Goal: Task Accomplishment & Management: Use online tool/utility

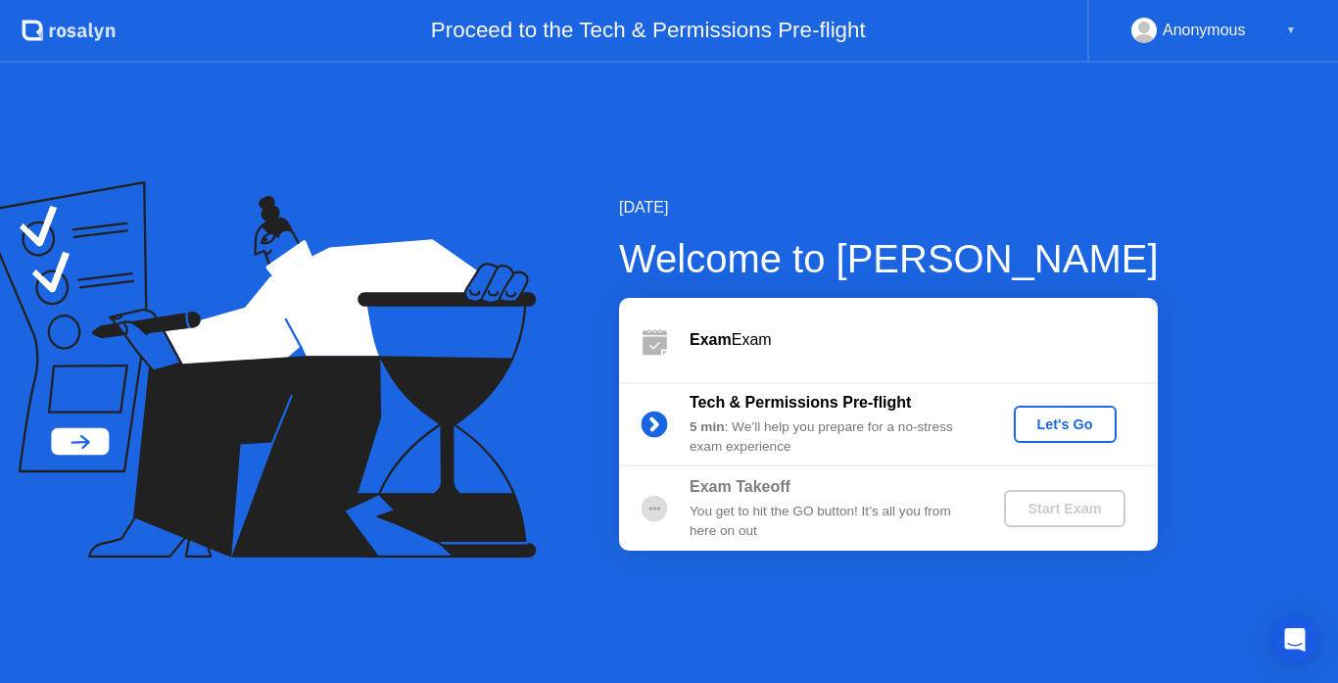
click at [1051, 416] on div "Let's Go" at bounding box center [1065, 424] width 87 height 16
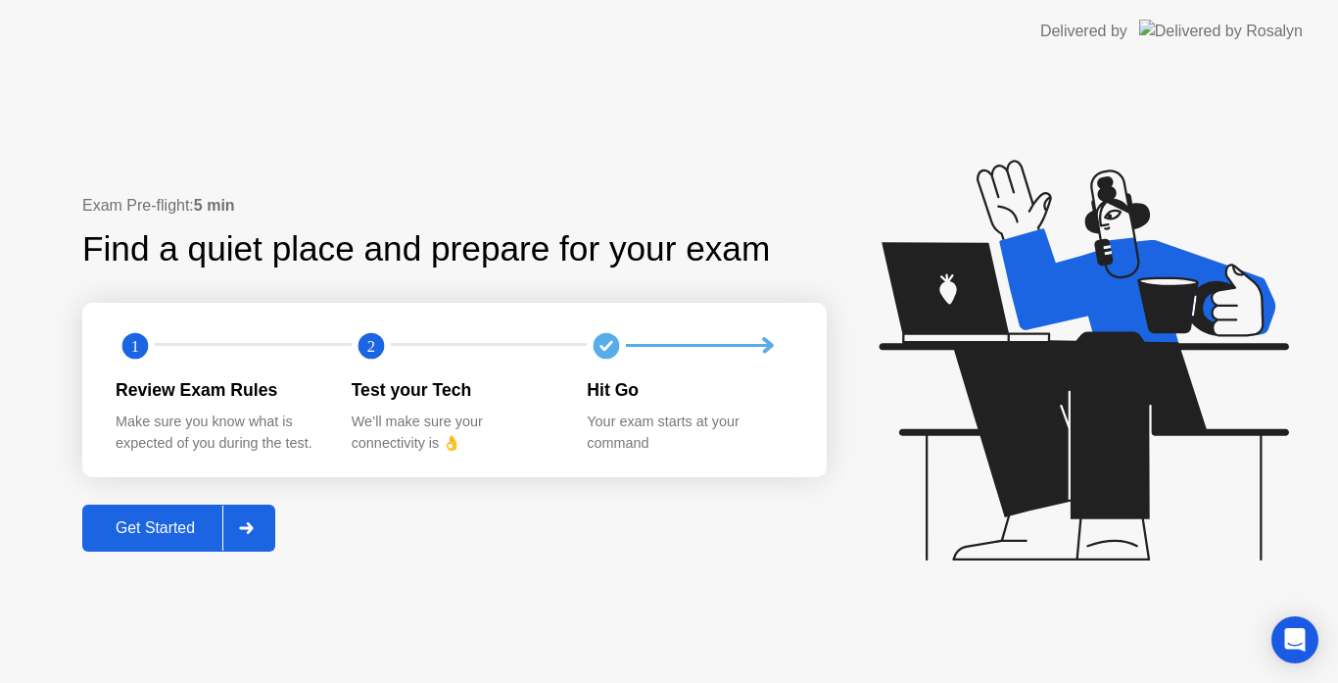
click at [254, 522] on icon at bounding box center [246, 528] width 15 height 12
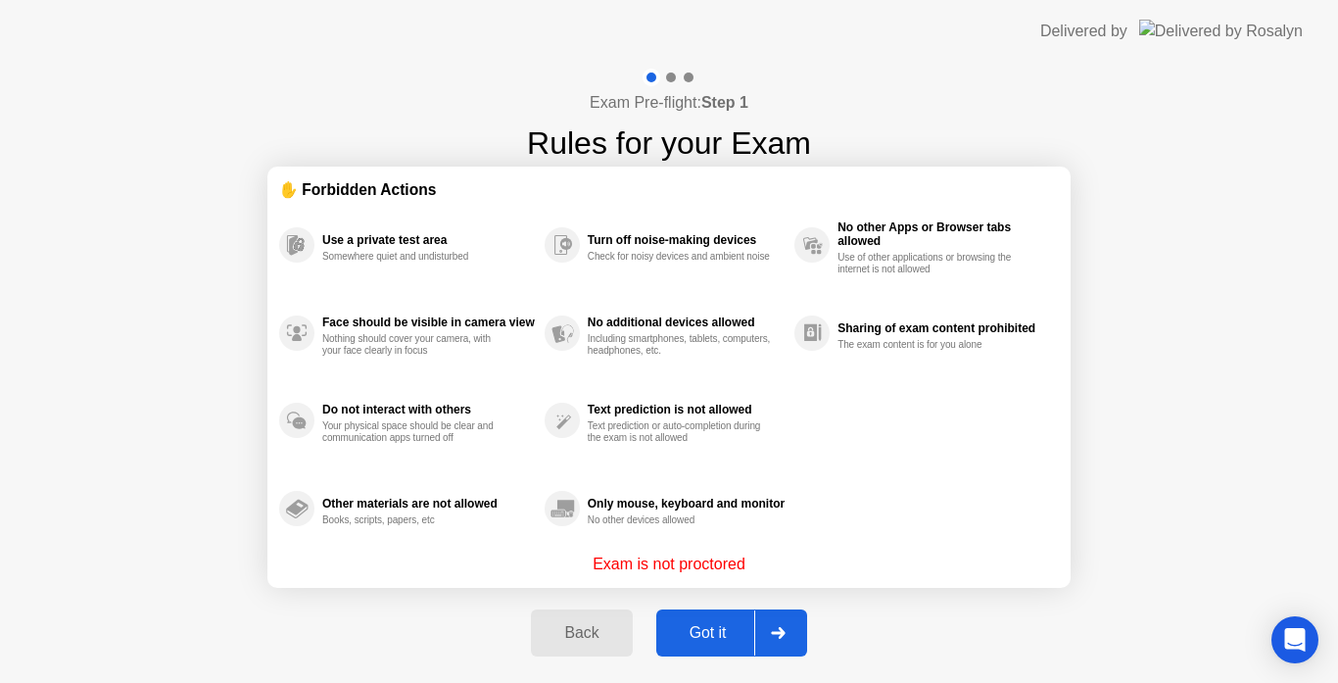
click at [780, 634] on icon at bounding box center [778, 633] width 14 height 12
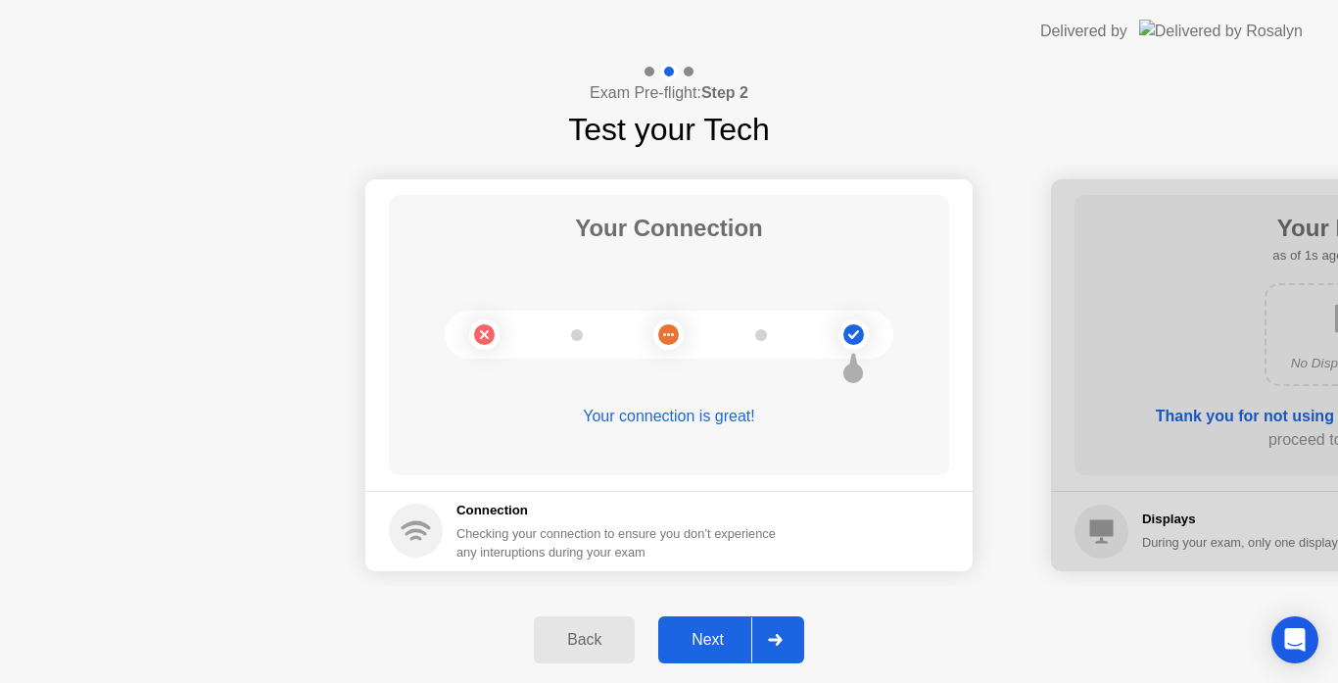
click at [776, 640] on icon at bounding box center [775, 640] width 14 height 12
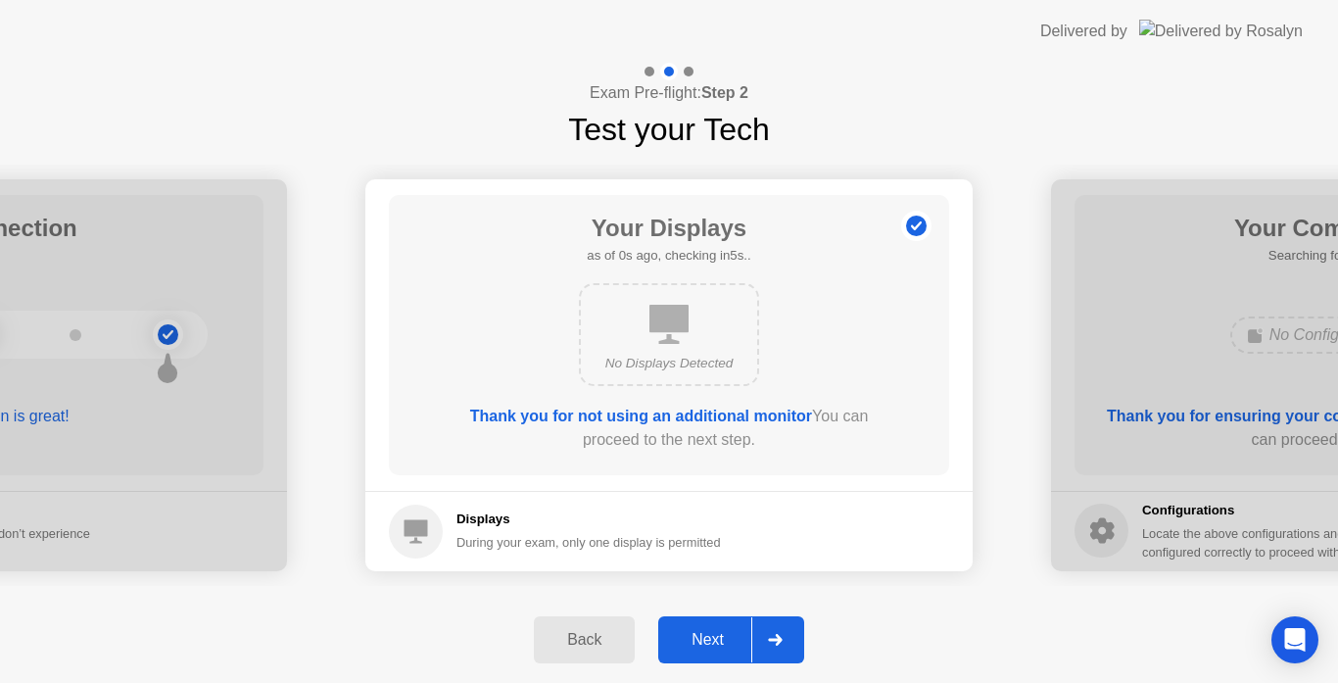
click at [776, 640] on icon at bounding box center [775, 640] width 14 height 12
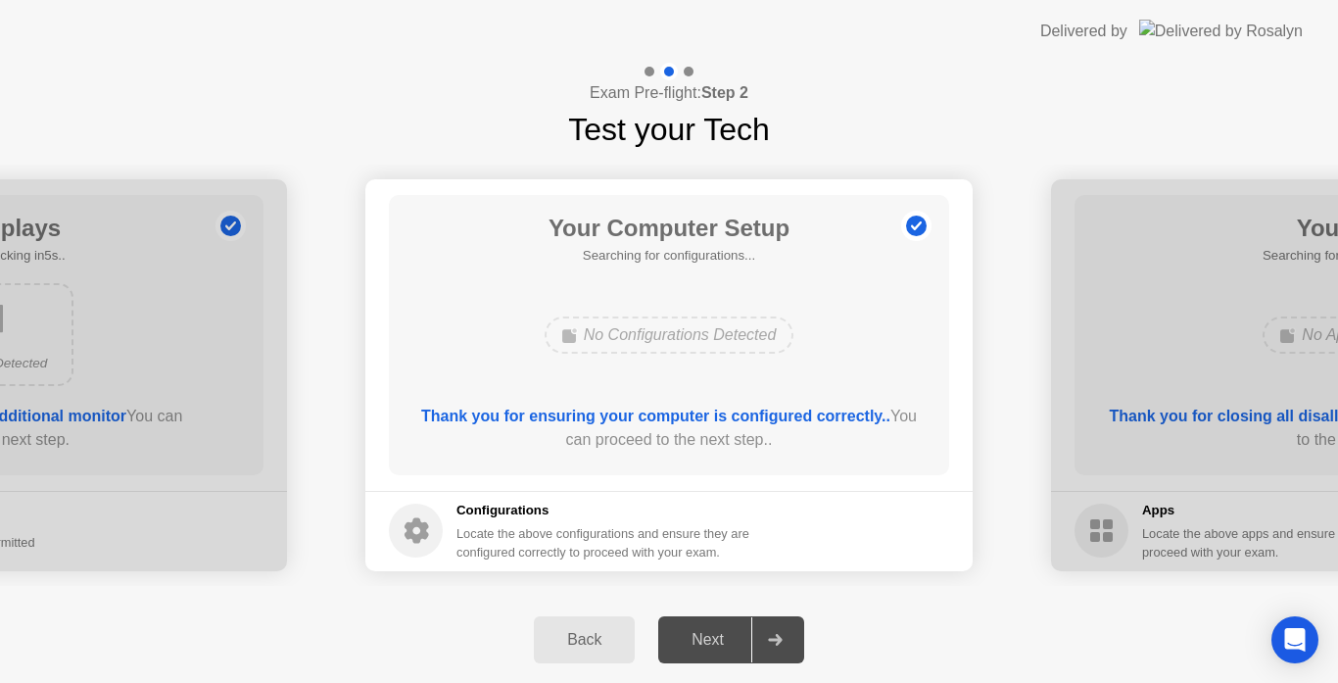
click at [776, 640] on icon at bounding box center [775, 640] width 14 height 12
click at [701, 635] on div "Next" at bounding box center [707, 640] width 87 height 18
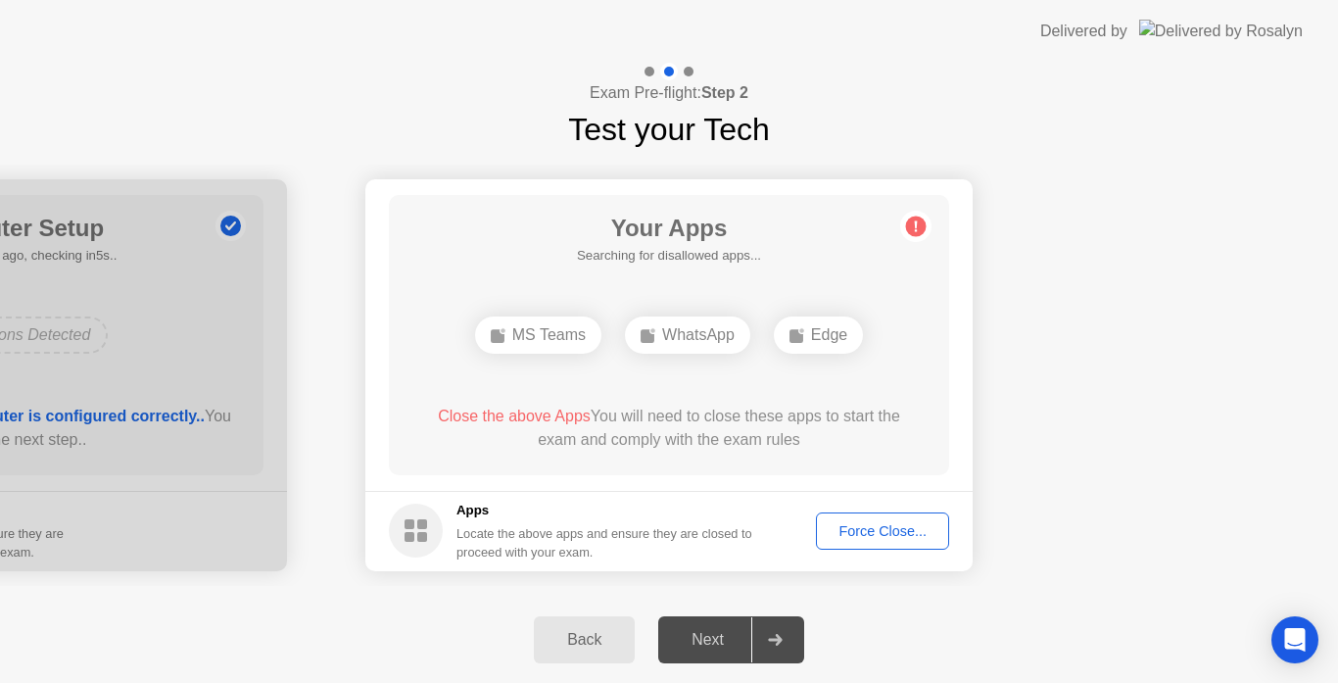
click at [853, 530] on div "Force Close..." at bounding box center [883, 531] width 120 height 16
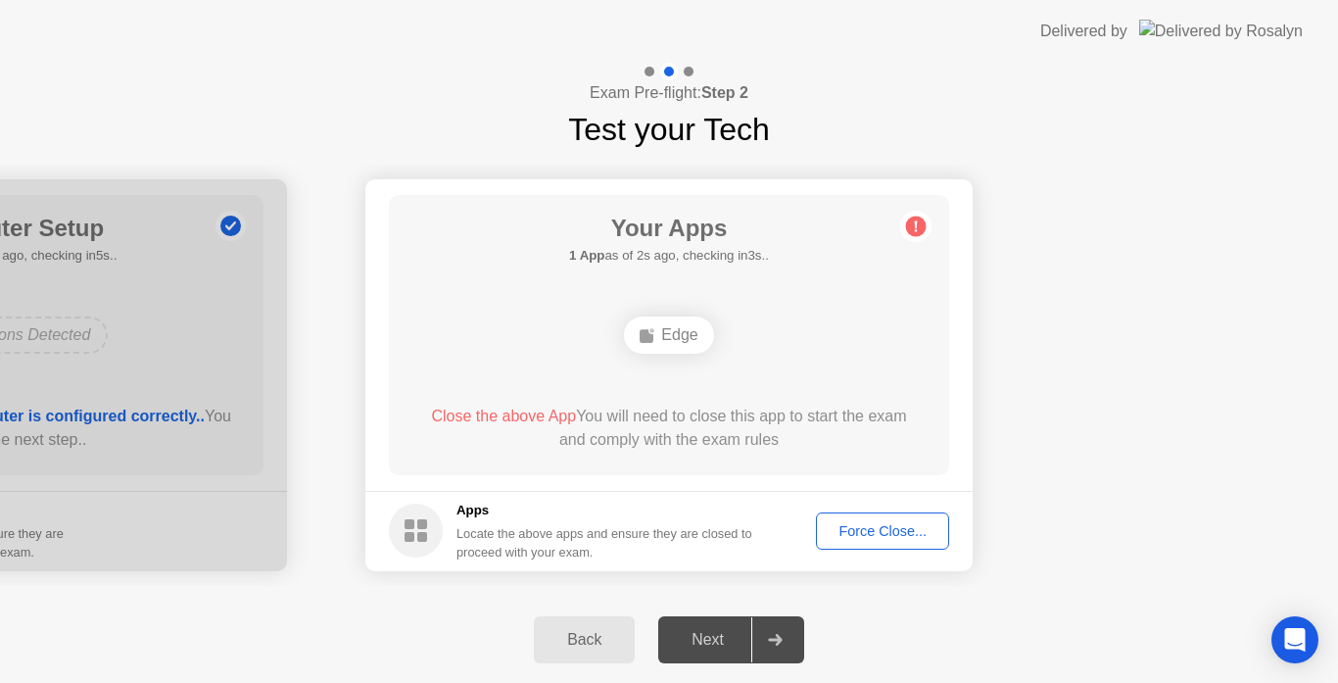
click at [856, 525] on div "Force Close..." at bounding box center [883, 531] width 120 height 16
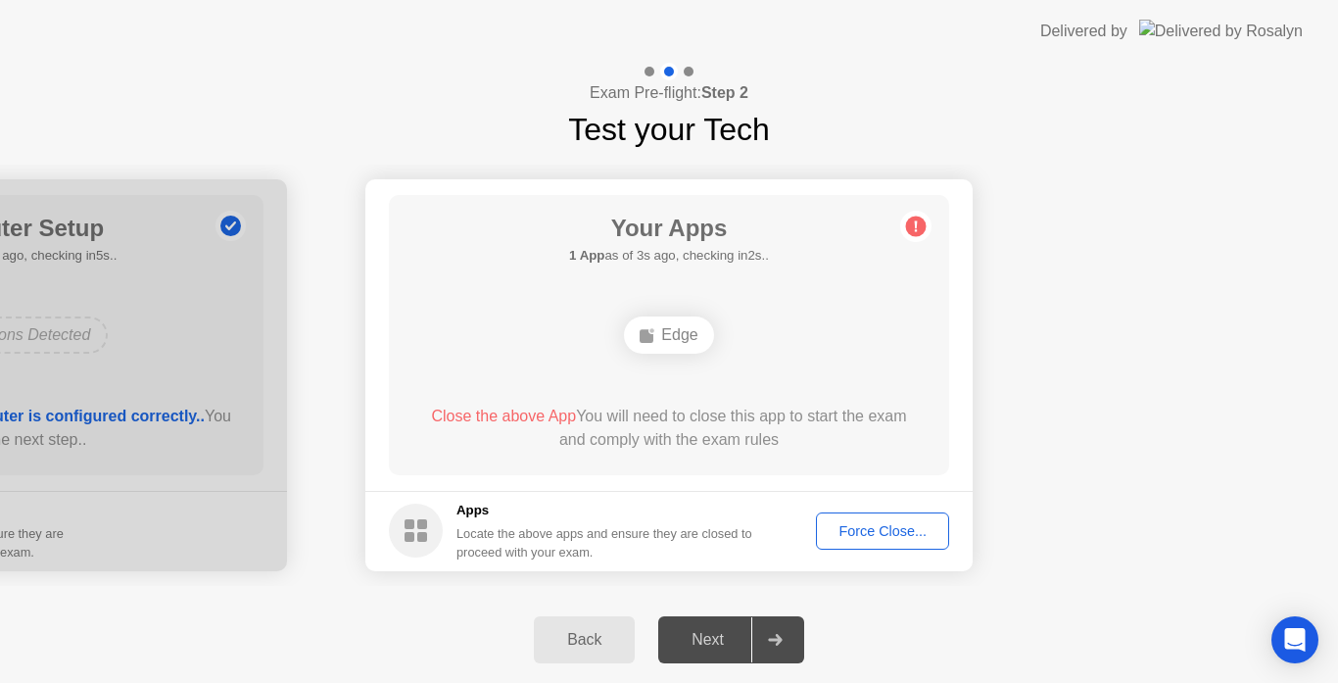
click at [850, 545] on button "Force Close..." at bounding box center [882, 530] width 133 height 37
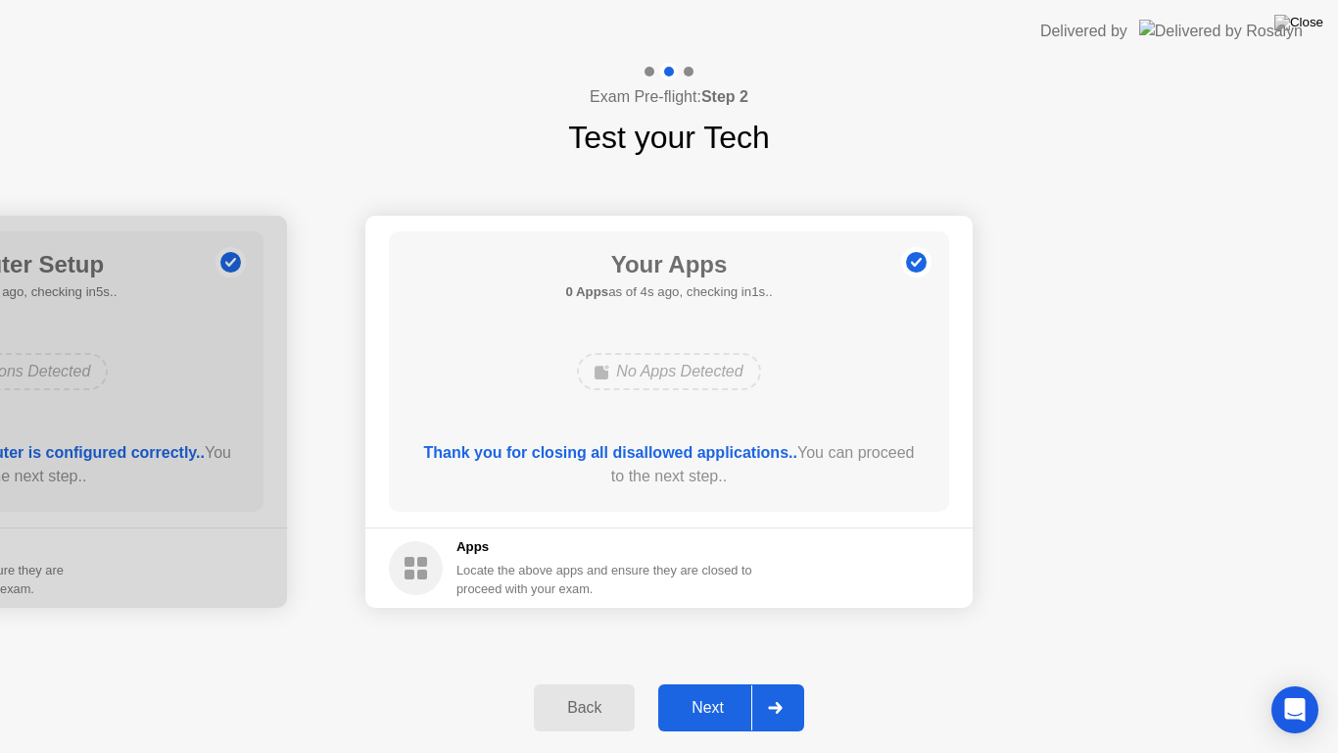
click at [733, 682] on div "Next" at bounding box center [707, 708] width 87 height 18
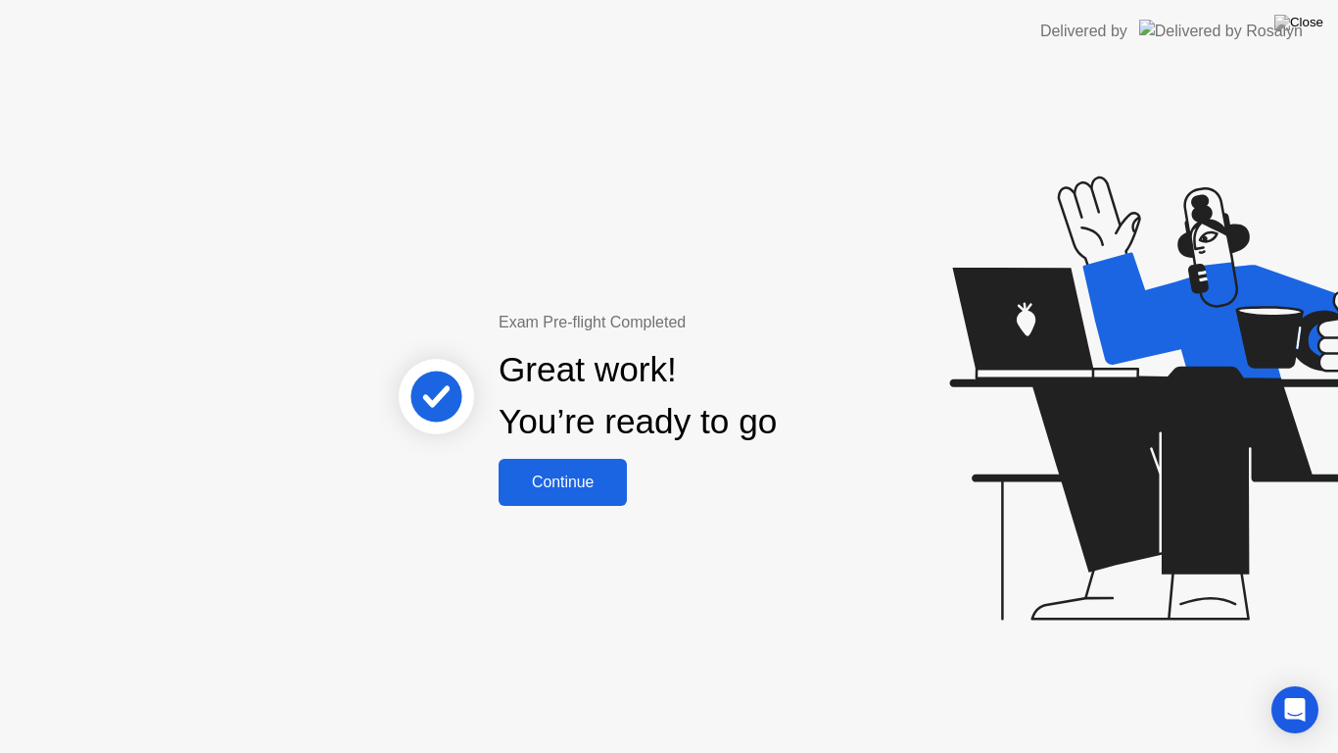
click at [571, 478] on div "Continue" at bounding box center [563, 482] width 117 height 18
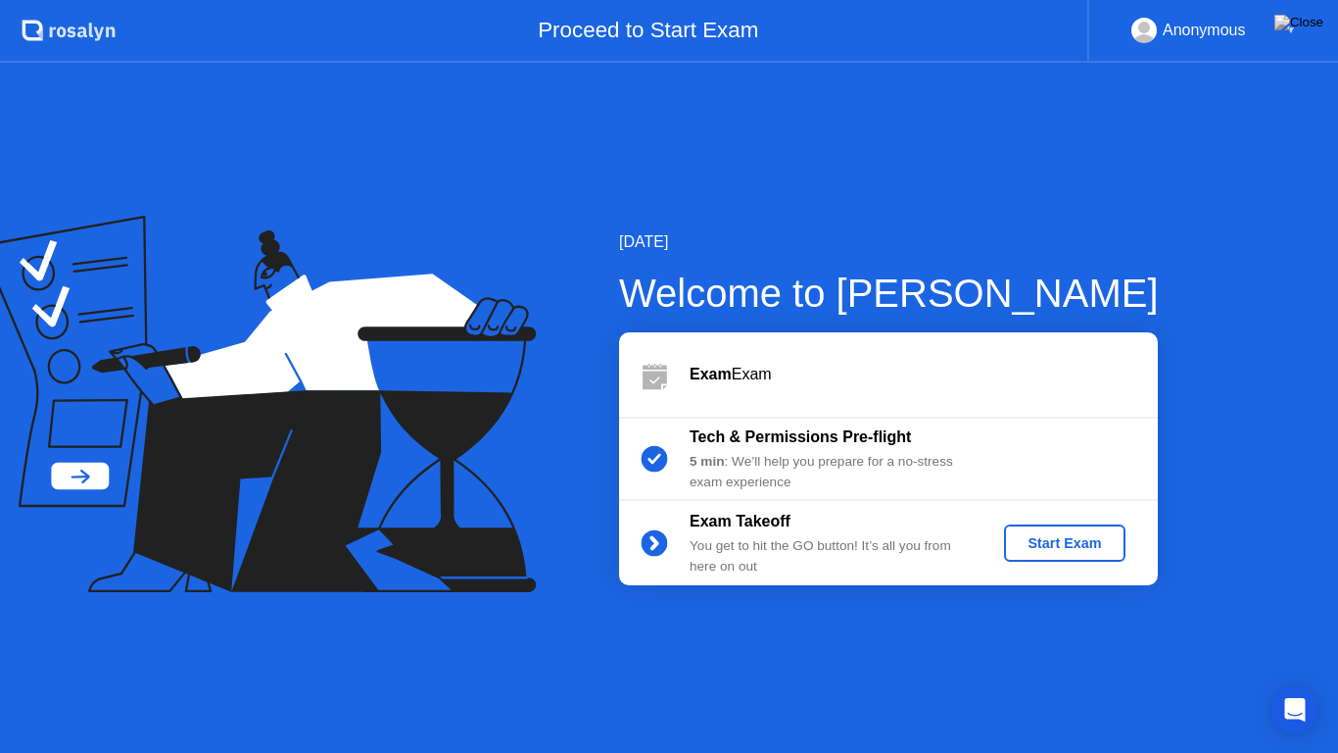
click at [1067, 539] on div "Start Exam" at bounding box center [1064, 543] width 105 height 16
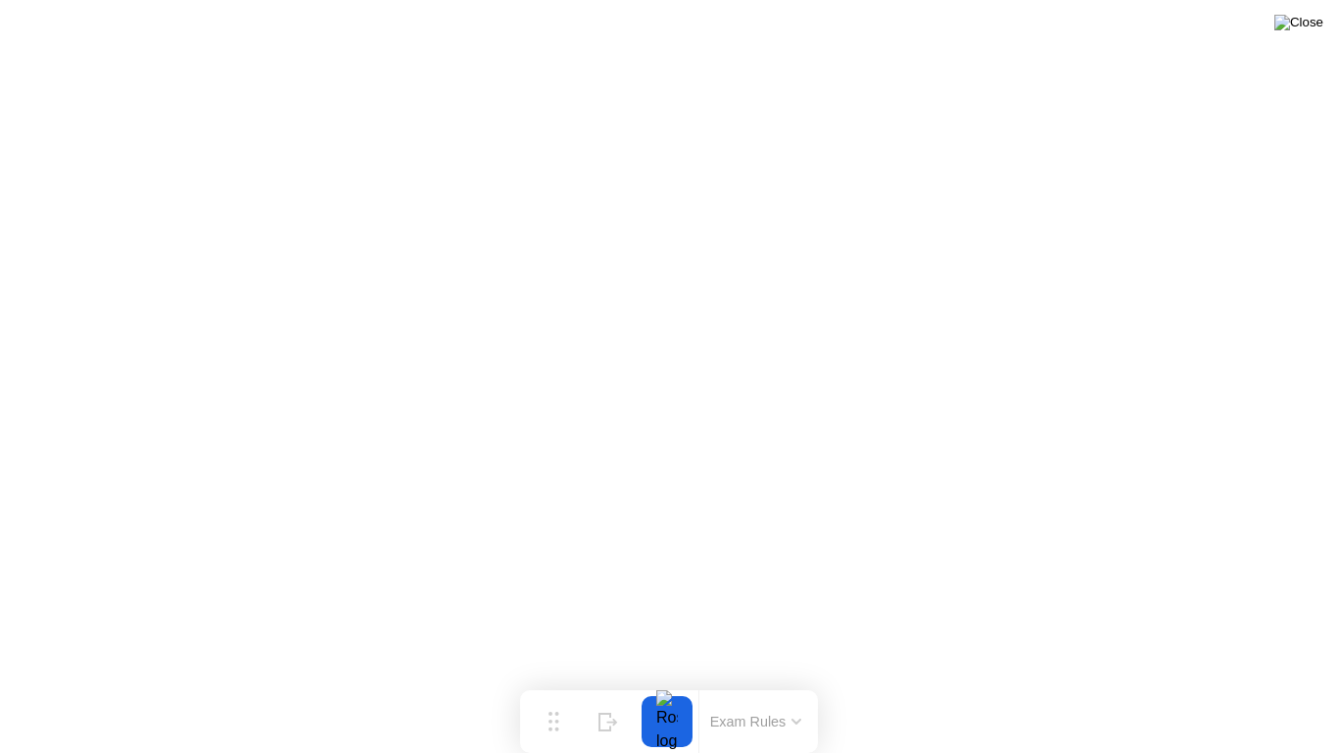
click at [1312, 27] on img at bounding box center [1299, 23] width 49 height 16
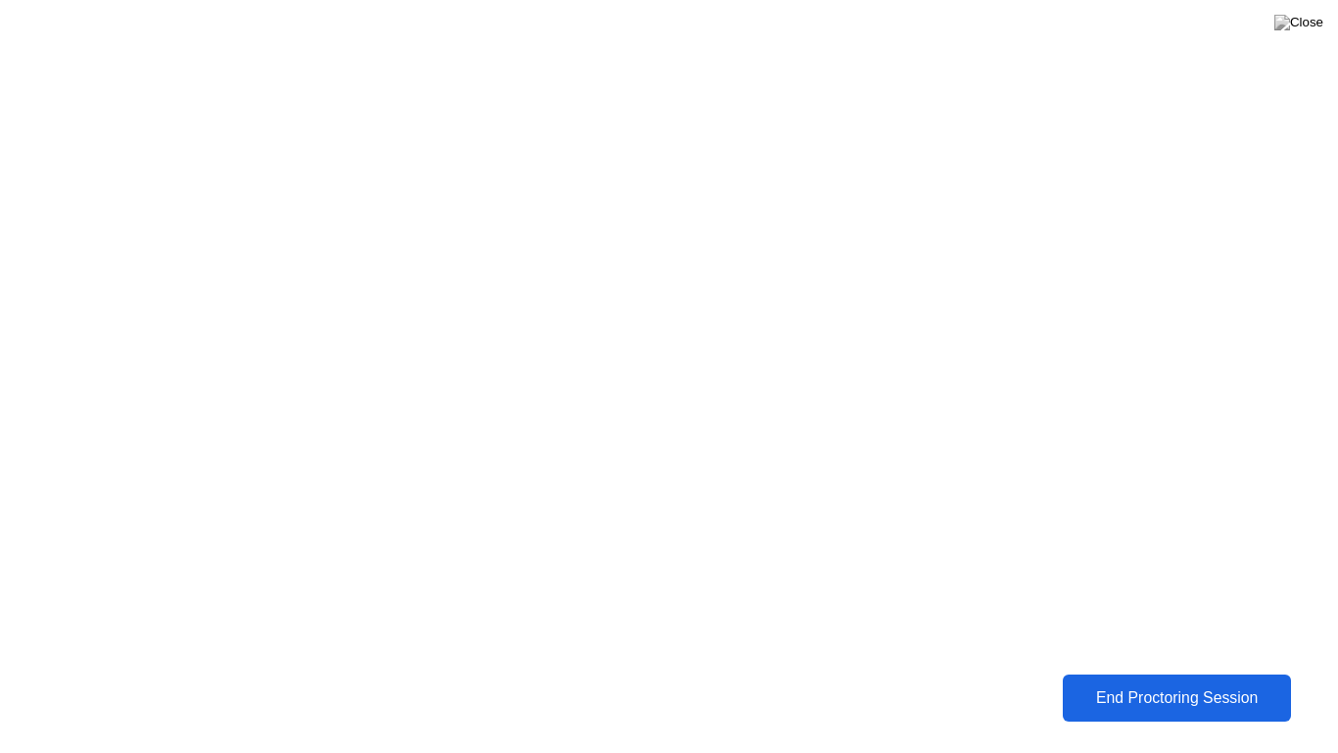
click at [1195, 682] on div "End Proctoring Session" at bounding box center [1177, 698] width 217 height 18
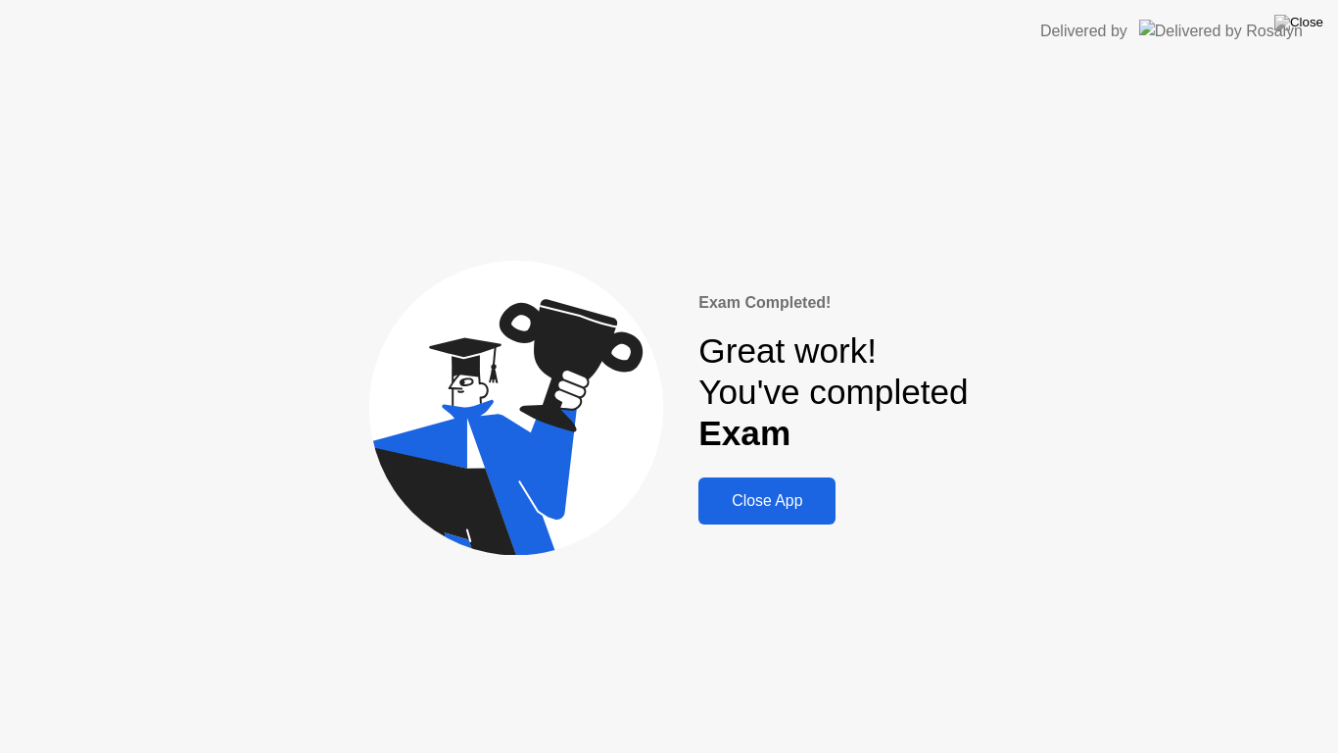
click at [755, 501] on div "Close App" at bounding box center [766, 501] width 125 height 18
